Goal: Check status

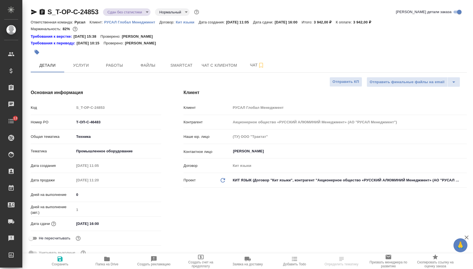
select select "RU"
type input "Журавлева Александра"
type input "Авдеенко Кирилл"
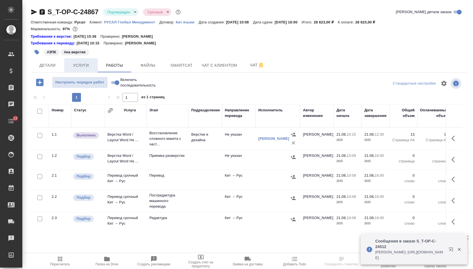
click at [74, 65] on span "Услуги" at bounding box center [81, 65] width 27 height 7
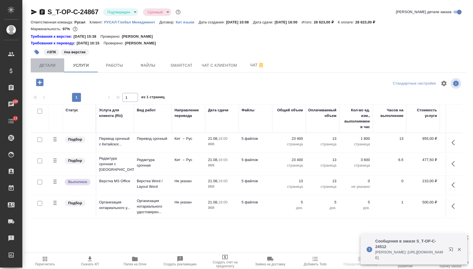
click at [56, 66] on span "Детали" at bounding box center [47, 65] width 27 height 7
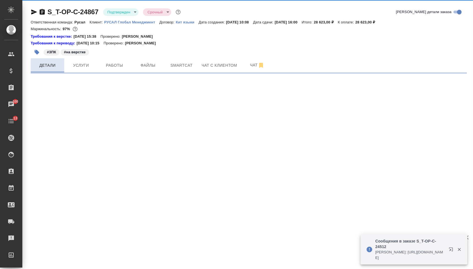
select select "RU"
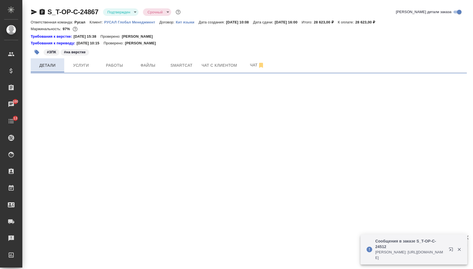
select select "RU"
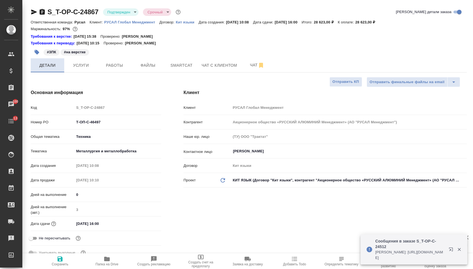
type textarea "x"
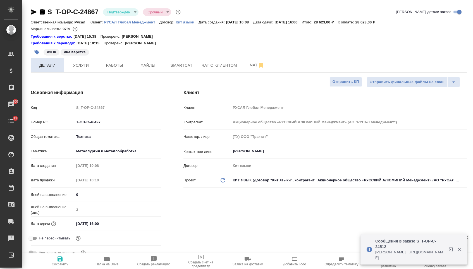
type textarea "x"
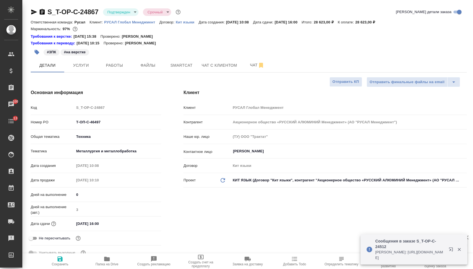
type textarea "x"
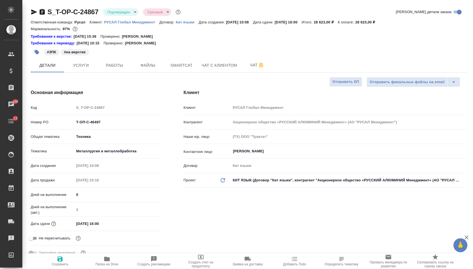
type textarea "x"
